Goal: Information Seeking & Learning: Learn about a topic

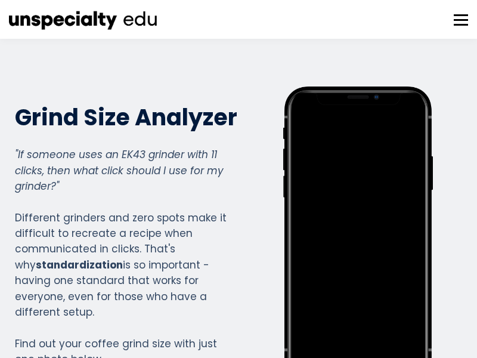
scroll to position [1418, 477]
